Goal: Task Accomplishment & Management: Manage account settings

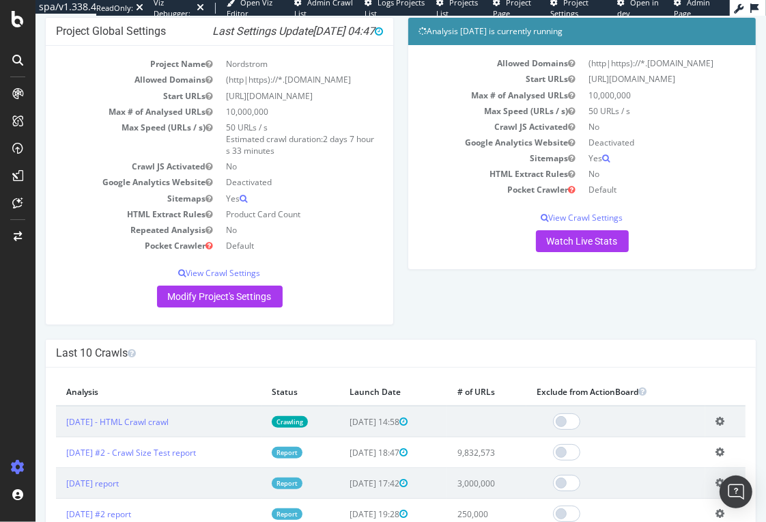
scroll to position [85, 0]
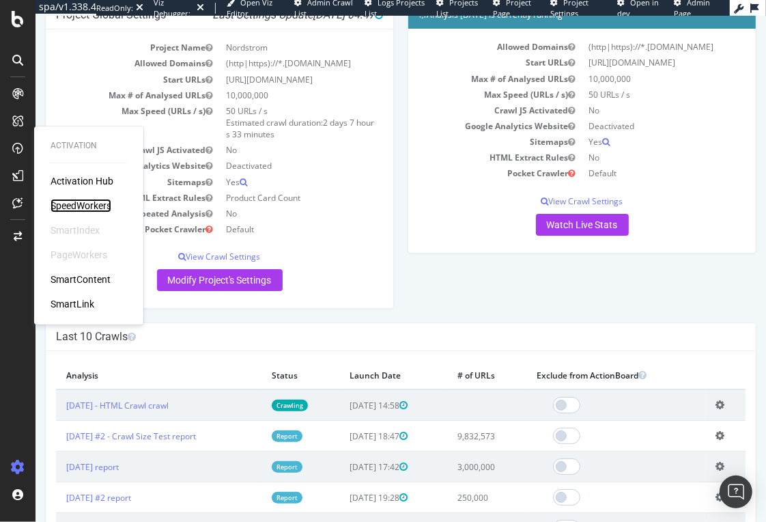
click at [73, 203] on div "SpeedWorkers" at bounding box center [81, 206] width 61 height 14
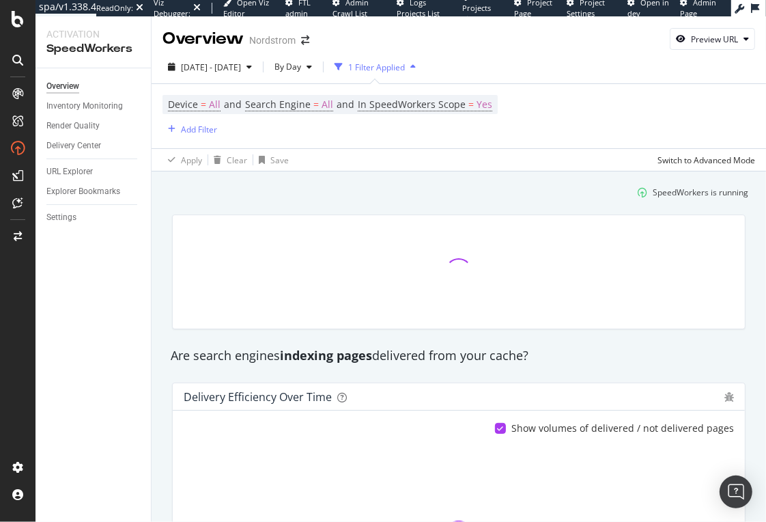
click at [68, 227] on div "Overview Inventory Monitoring Render Quality Delivery Center URL Explorer Explo…" at bounding box center [93, 295] width 115 height 454
click at [67, 219] on div "Settings" at bounding box center [61, 217] width 30 height 14
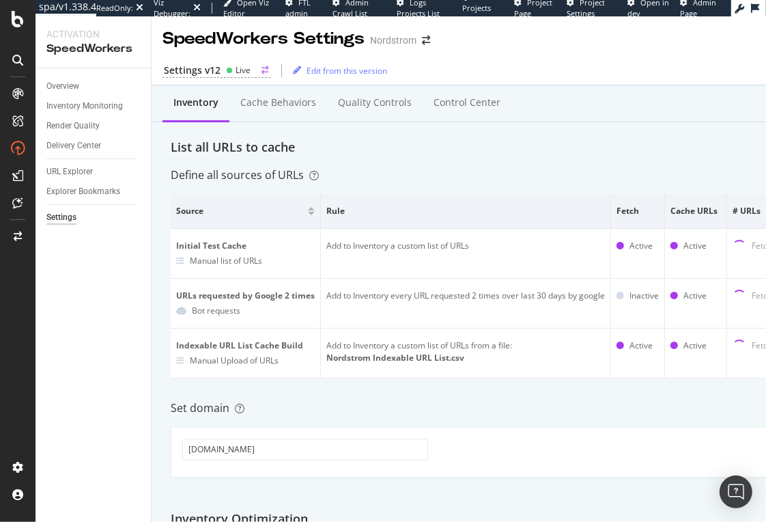
click at [223, 71] on div "Settings v12 Live" at bounding box center [217, 71] width 108 height 14
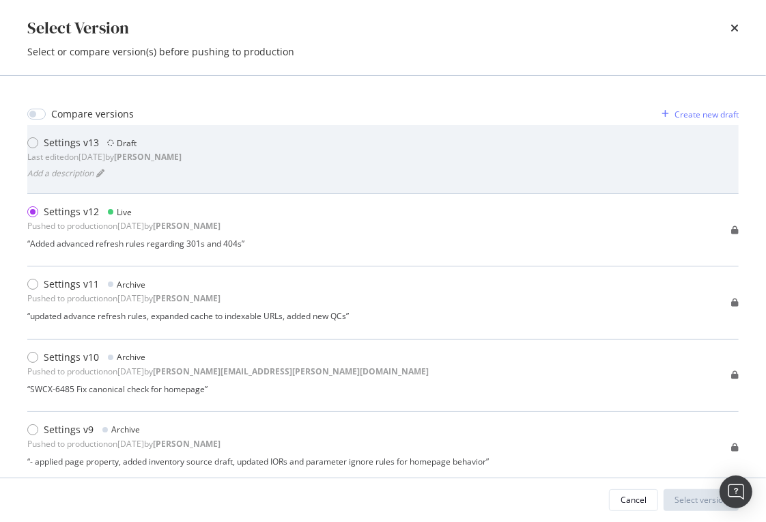
click at [263, 169] on div "Settings v13 Draft Last edited on [DATE] by [PERSON_NAME] a description" at bounding box center [383, 159] width 712 height 46
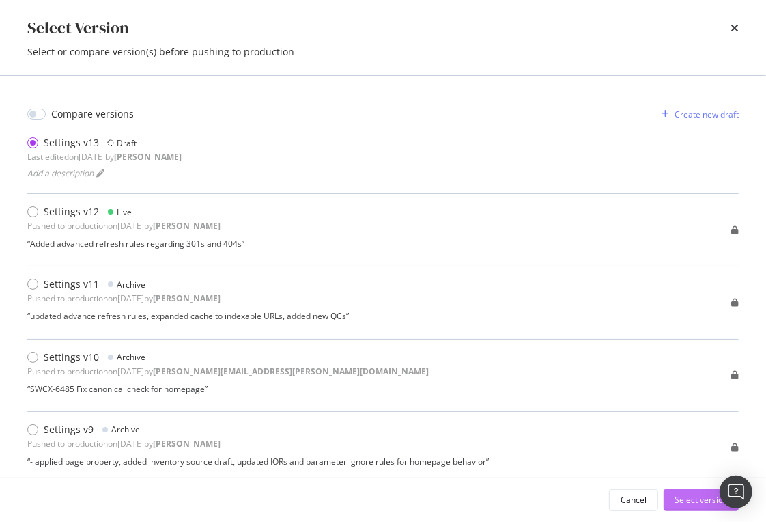
click at [678, 497] on div "Select version" at bounding box center [701, 500] width 53 height 12
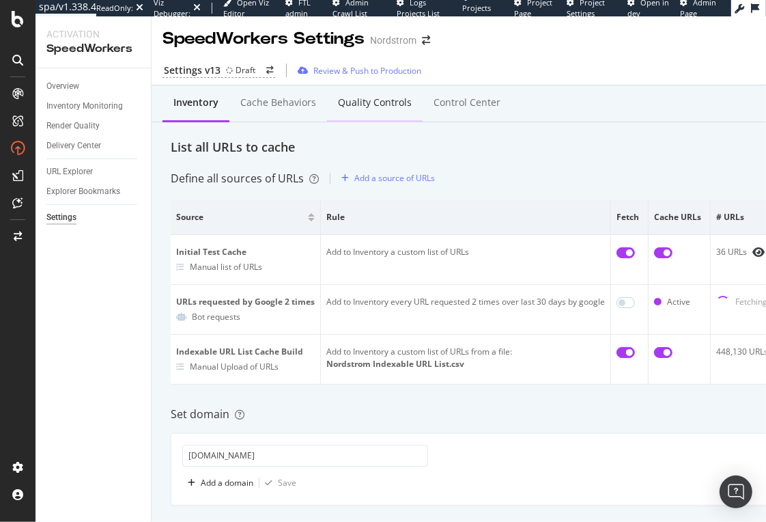
click at [370, 110] on div "Quality Controls" at bounding box center [375, 104] width 96 height 38
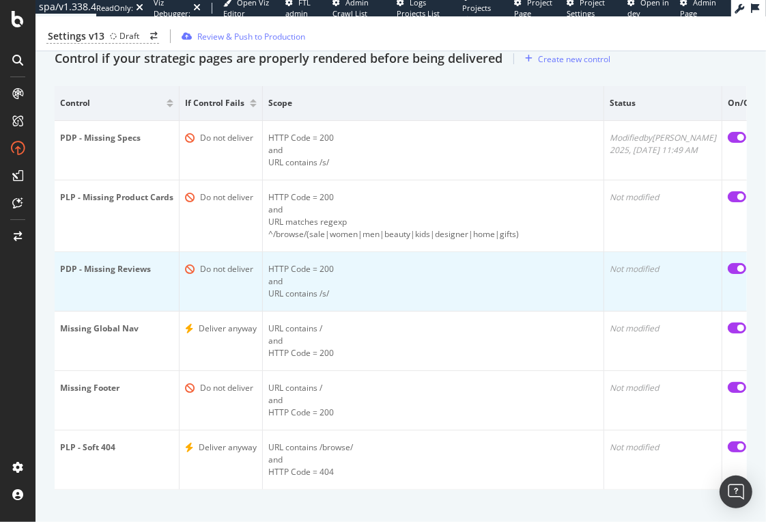
scroll to position [0, 29]
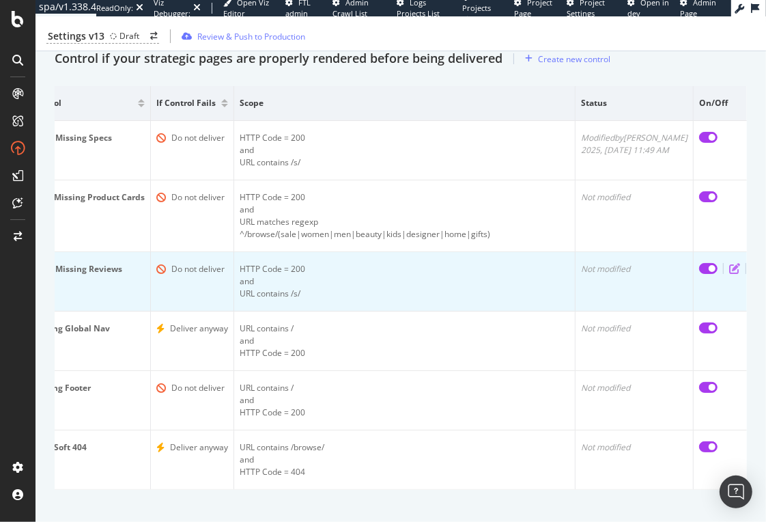
click at [729, 263] on icon "edit" at bounding box center [734, 268] width 11 height 11
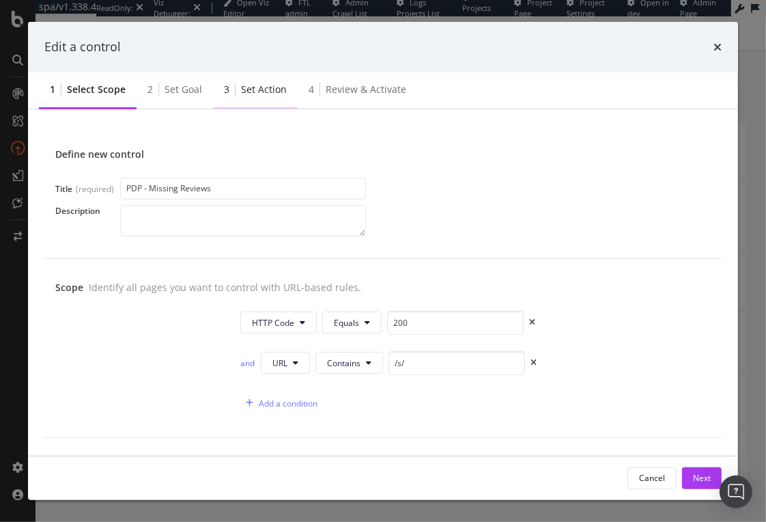
click at [257, 93] on div "Set action" at bounding box center [264, 90] width 46 height 14
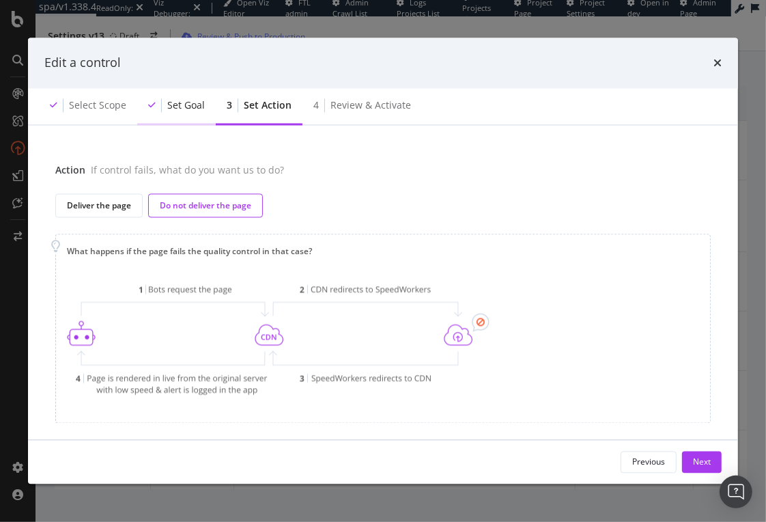
click at [184, 93] on div "Set goal" at bounding box center [176, 106] width 79 height 38
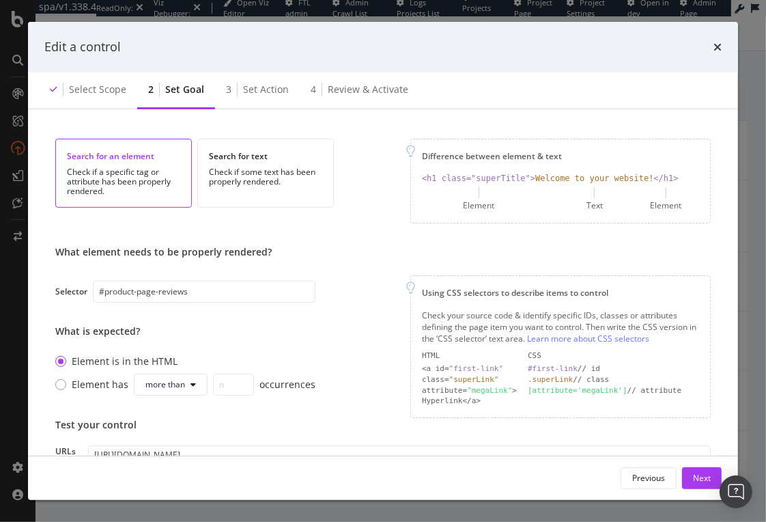
scroll to position [0, 0]
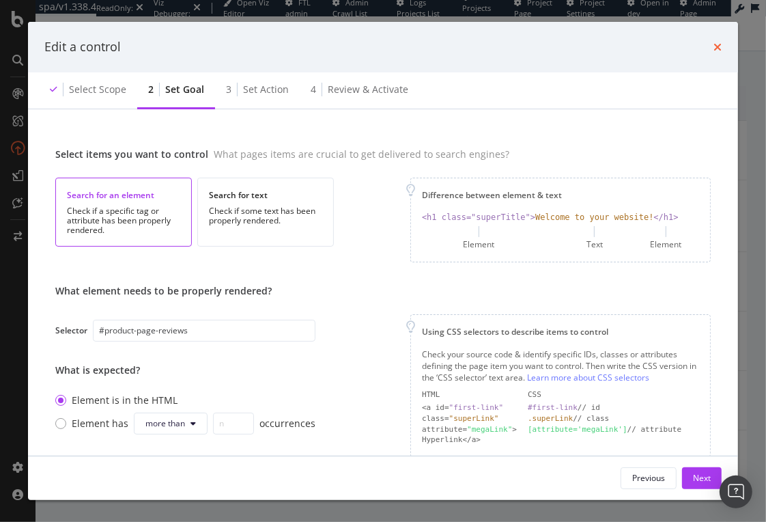
click at [719, 44] on icon "times" at bounding box center [718, 47] width 8 height 11
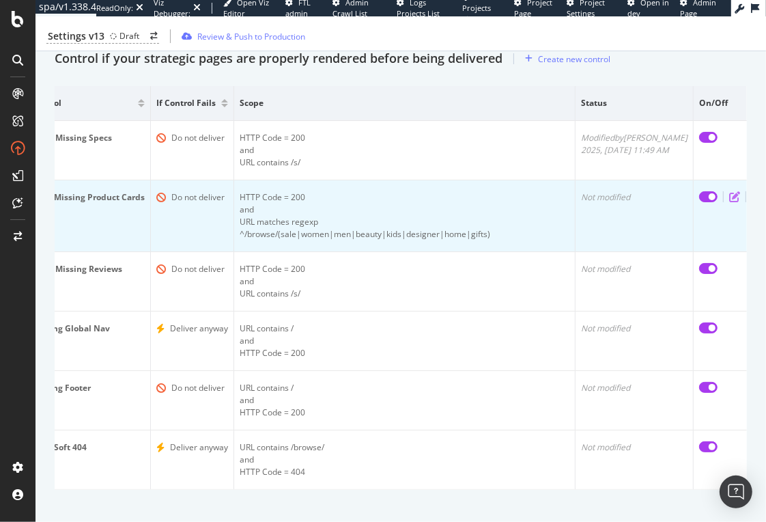
click at [729, 196] on icon "edit" at bounding box center [734, 196] width 11 height 11
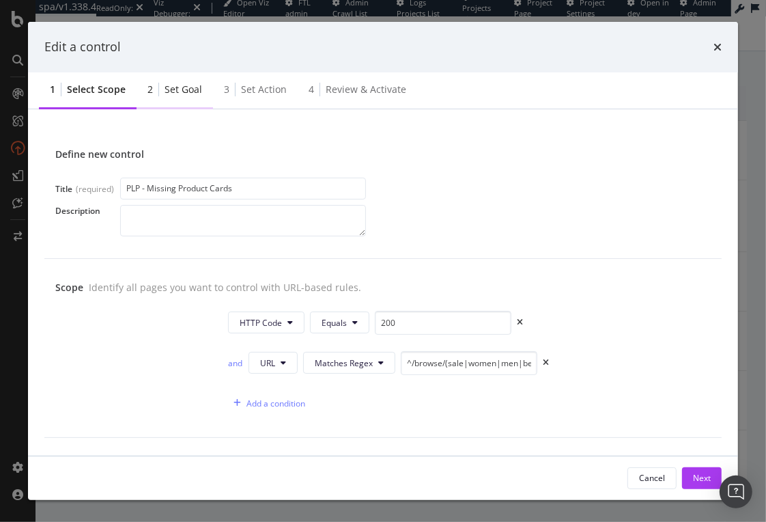
click at [176, 95] on div "Set goal" at bounding box center [184, 90] width 38 height 14
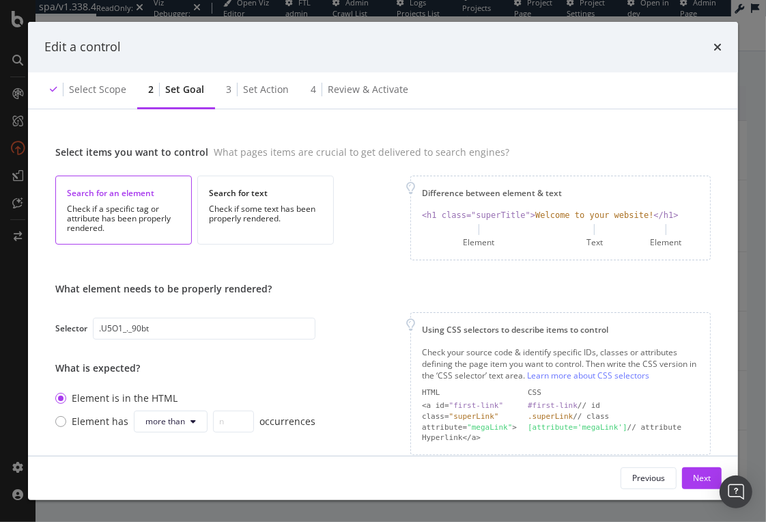
scroll to position [1, 0]
click at [714, 44] on icon "times" at bounding box center [718, 47] width 8 height 11
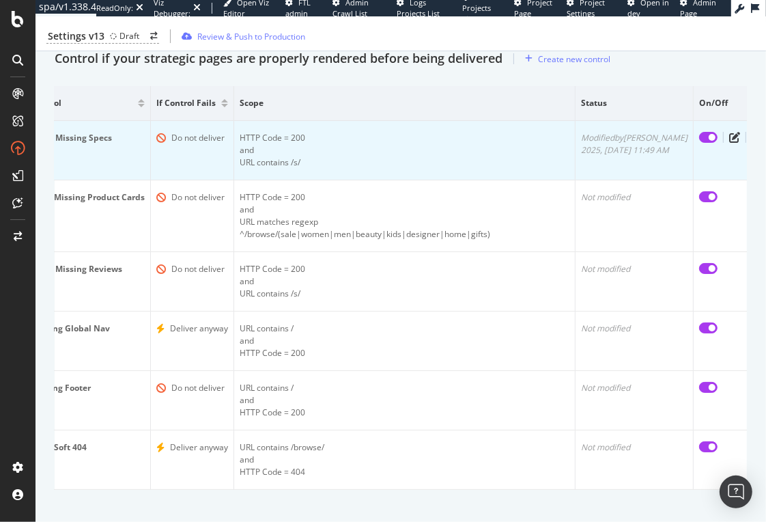
scroll to position [0, 0]
